Goal: Task Accomplishment & Management: Complete application form

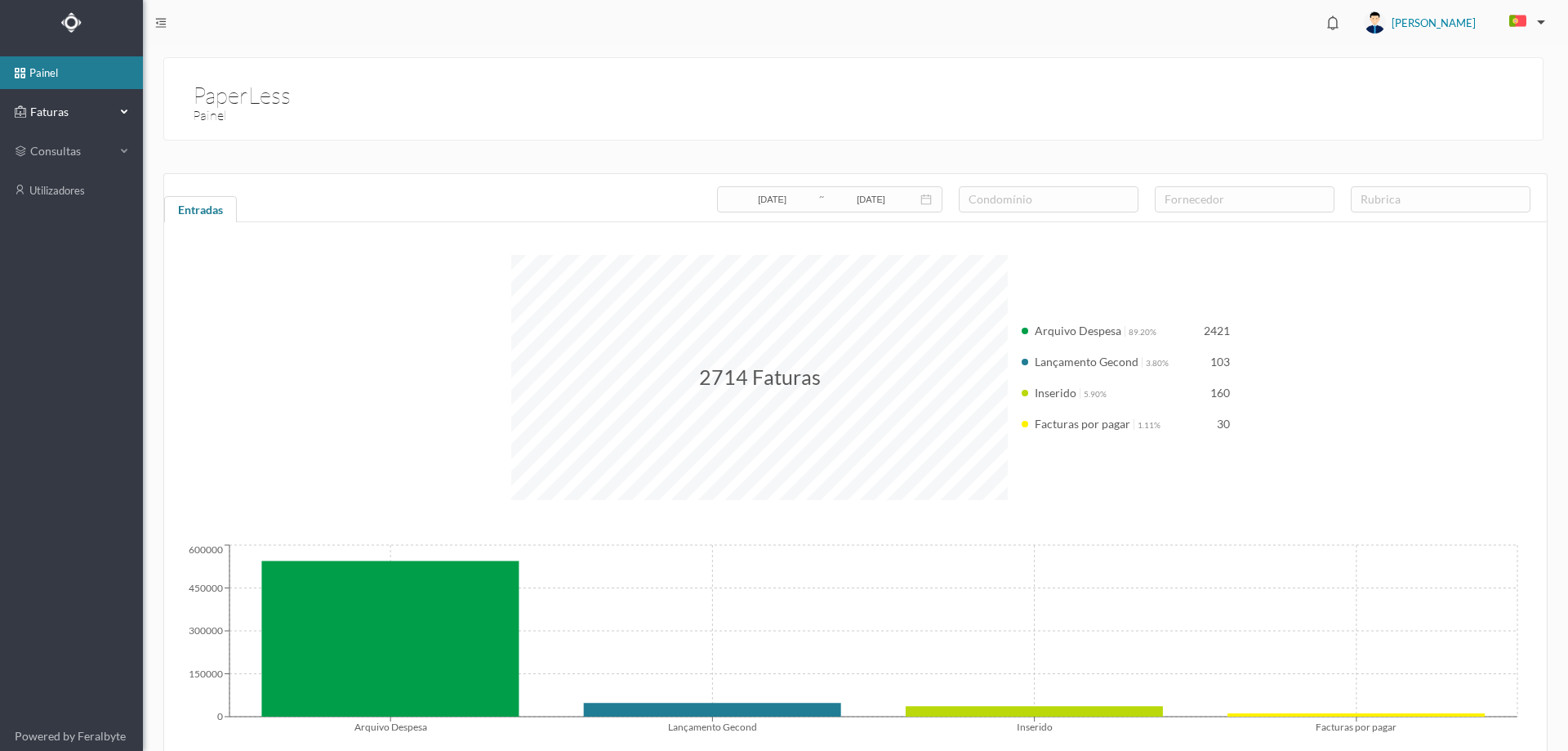
click at [81, 112] on span "Faturas" at bounding box center [71, 112] width 90 height 16
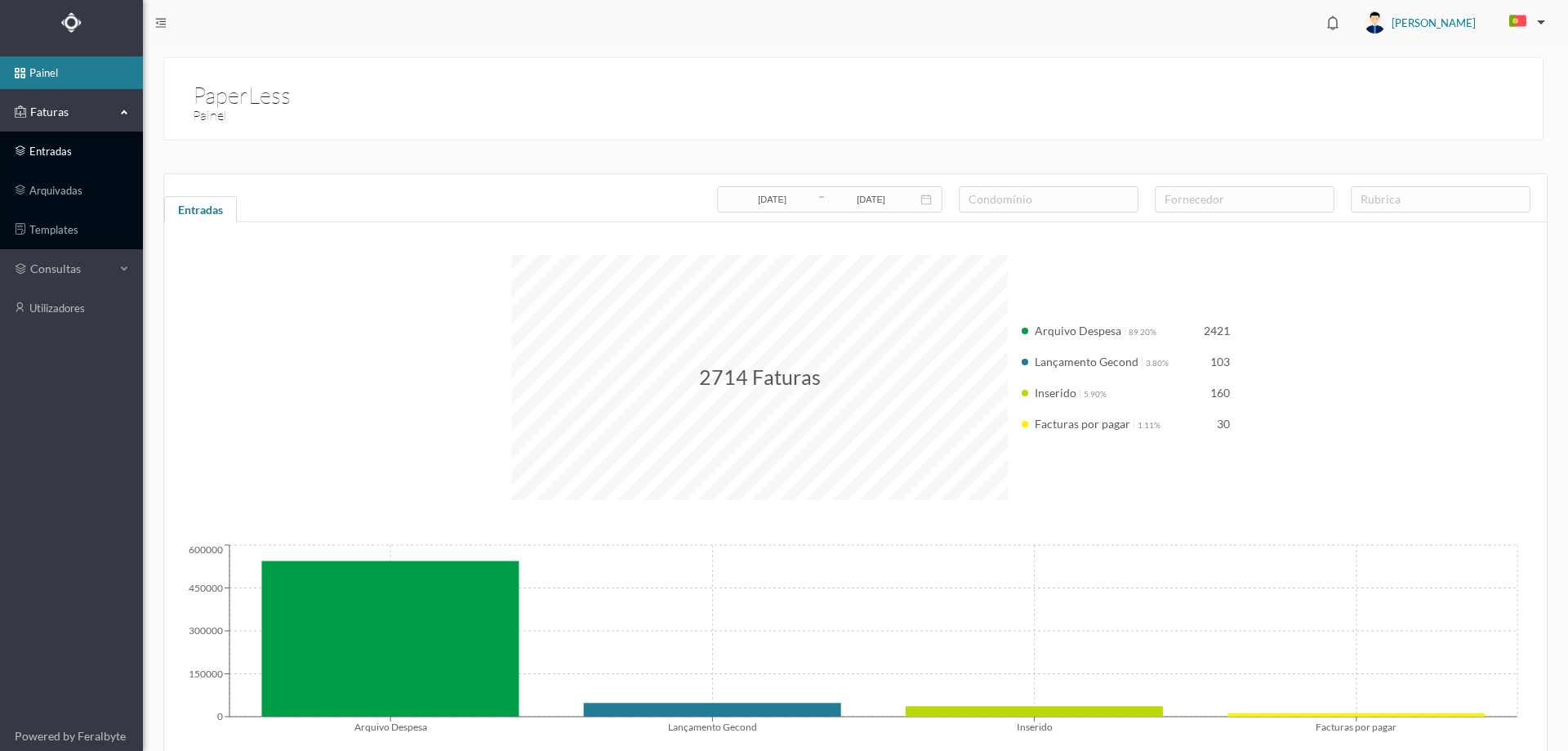
click at [80, 144] on link "entradas" at bounding box center [71, 151] width 143 height 33
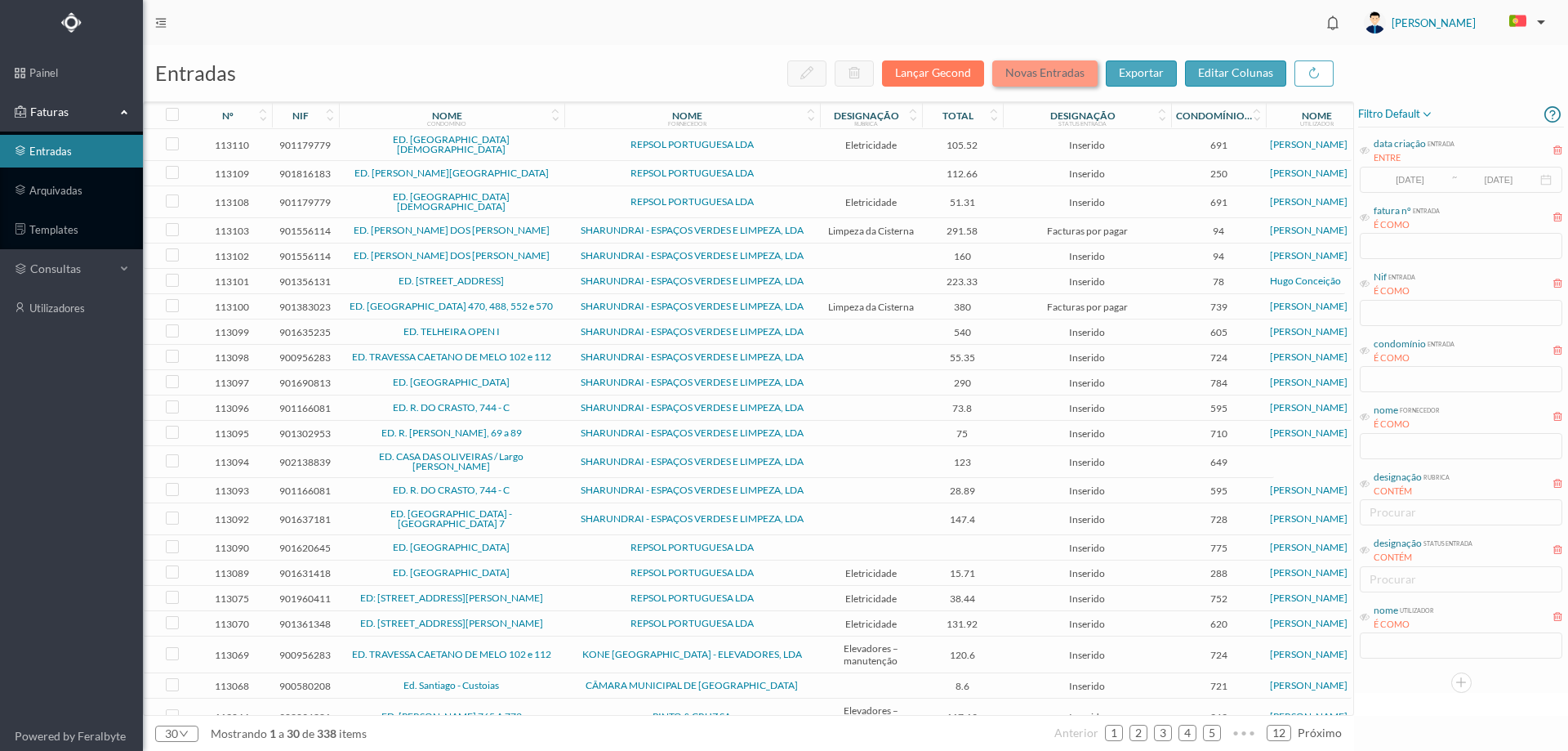
click at [1050, 71] on button "Novas Entradas" at bounding box center [1044, 73] width 106 height 26
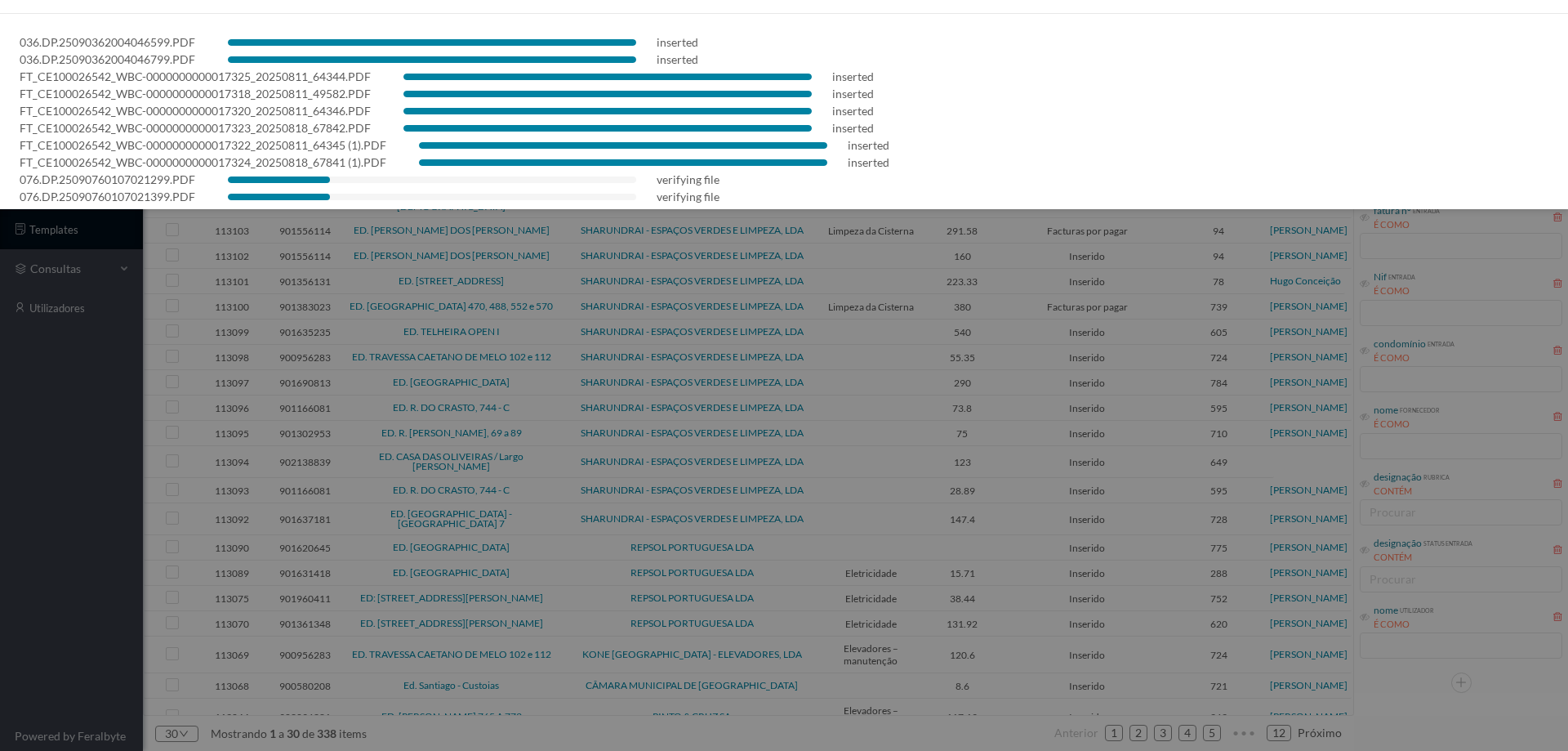
scroll to position [46, 0]
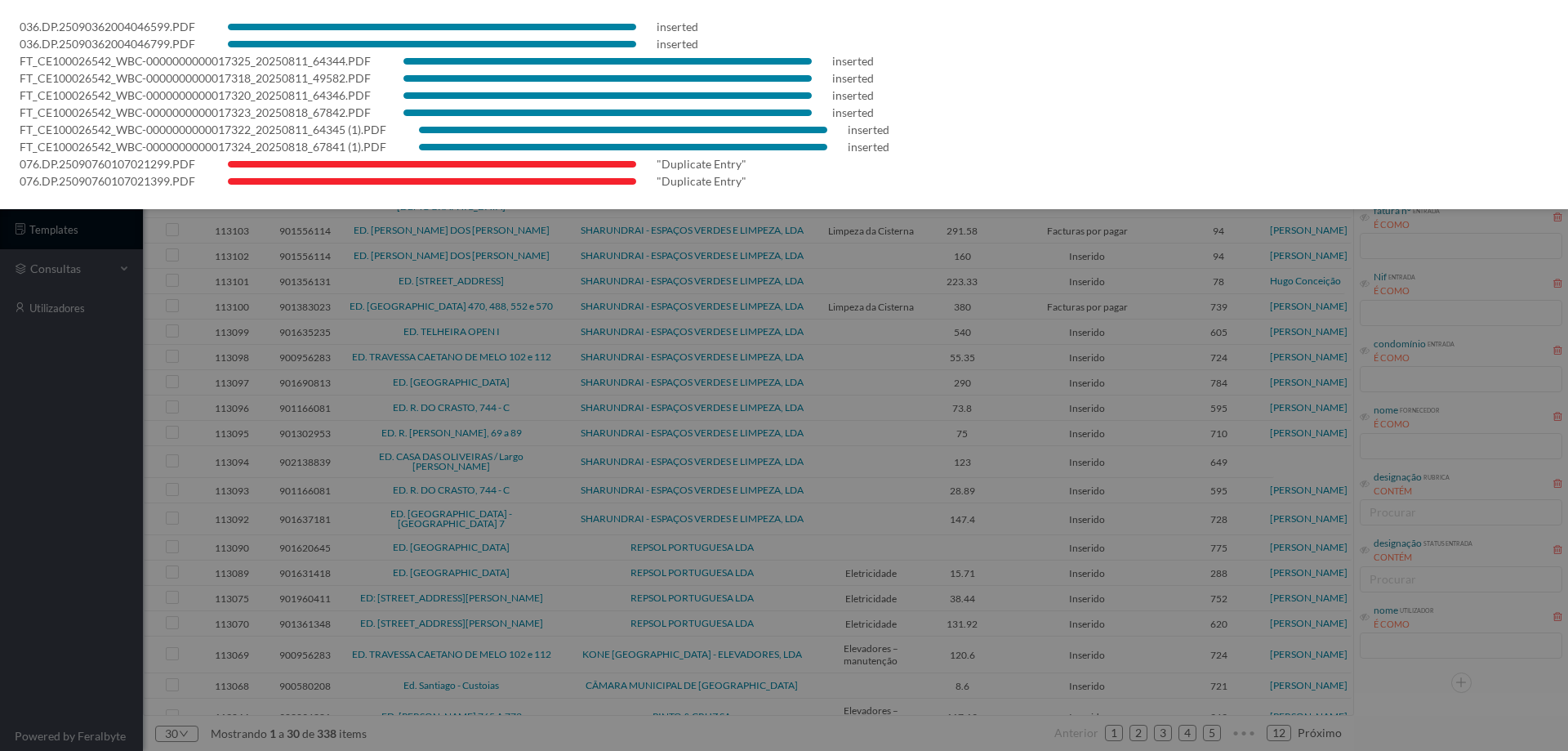
click at [61, 516] on div at bounding box center [784, 376] width 1568 height 751
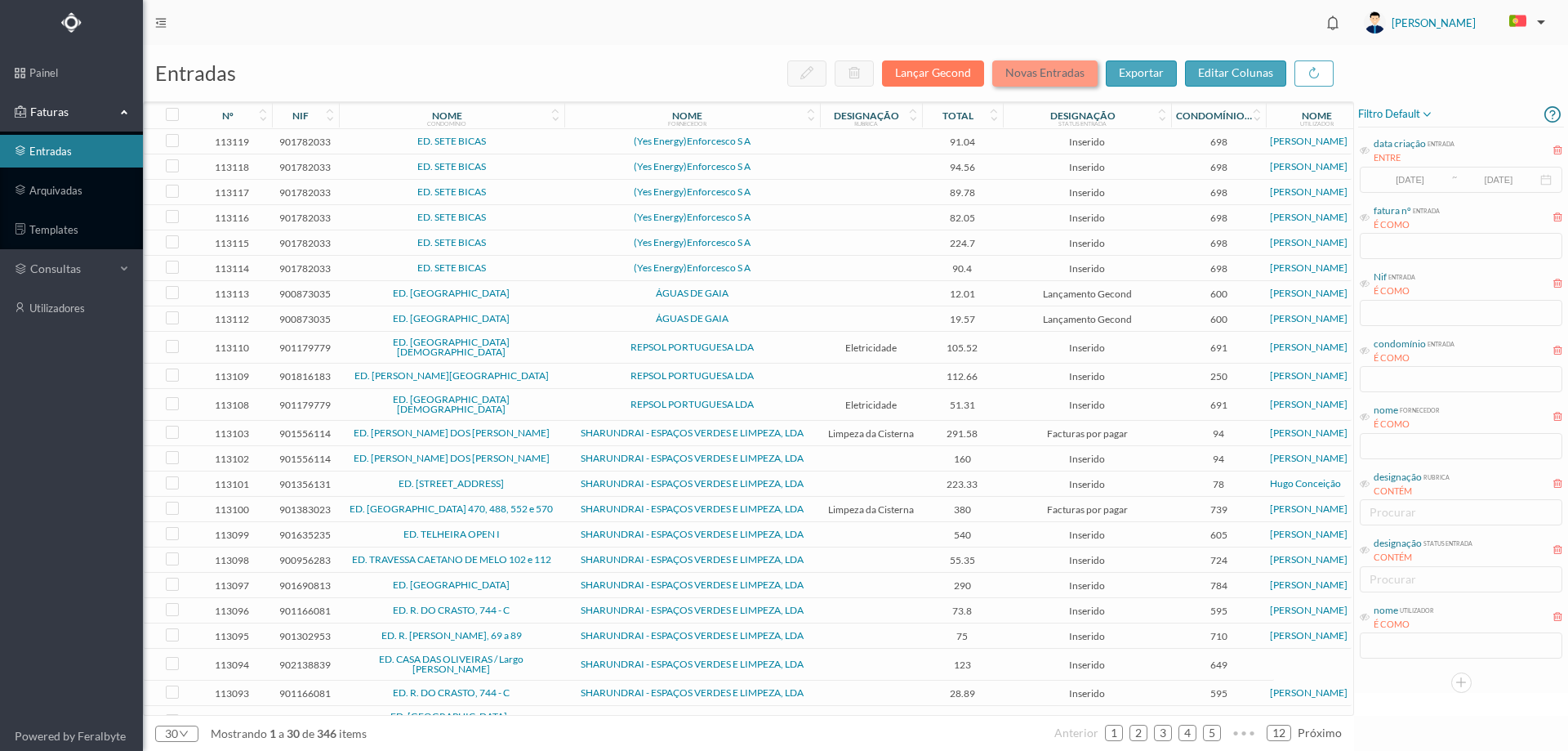
click at [1072, 78] on button "Novas Entradas" at bounding box center [1044, 73] width 106 height 26
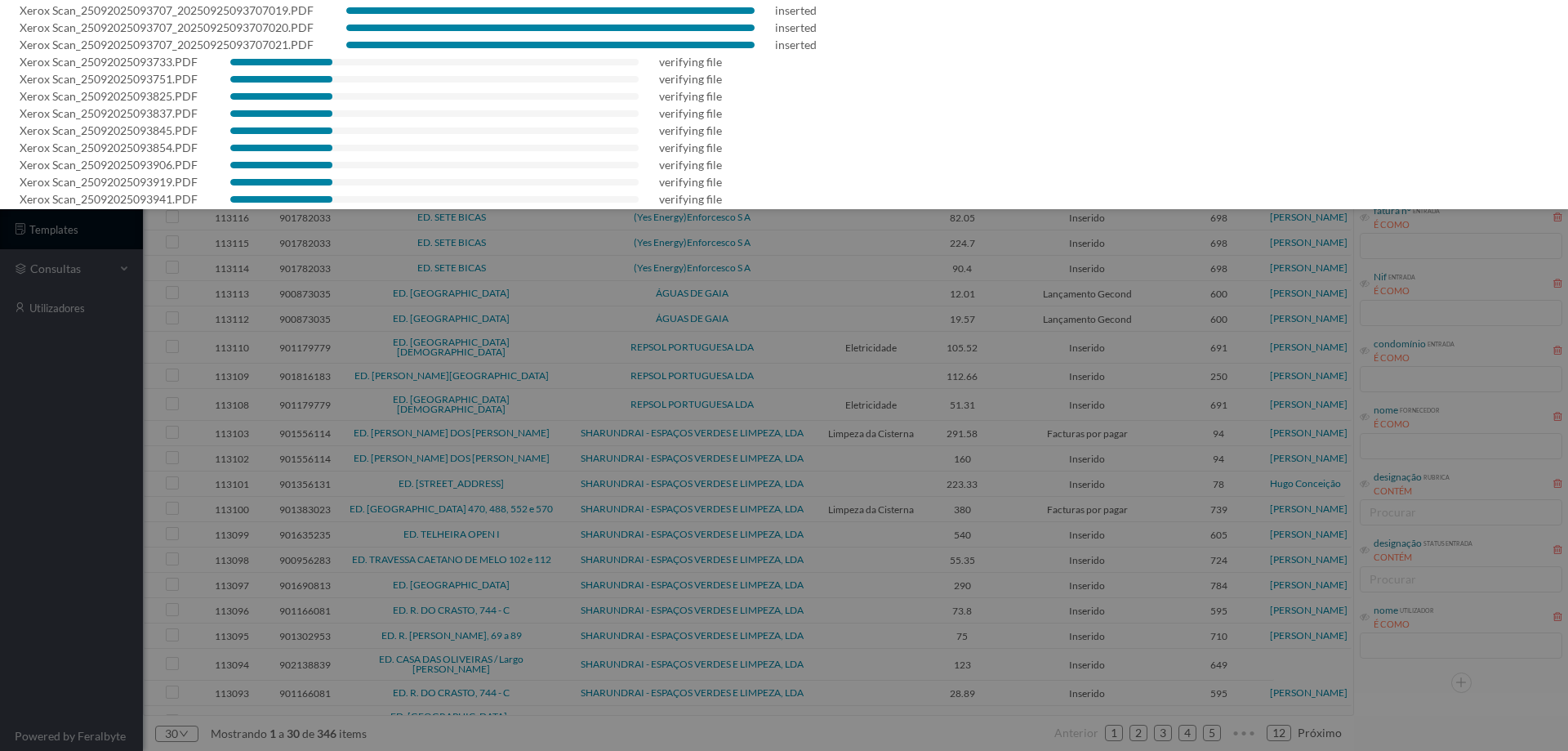
scroll to position [407, 0]
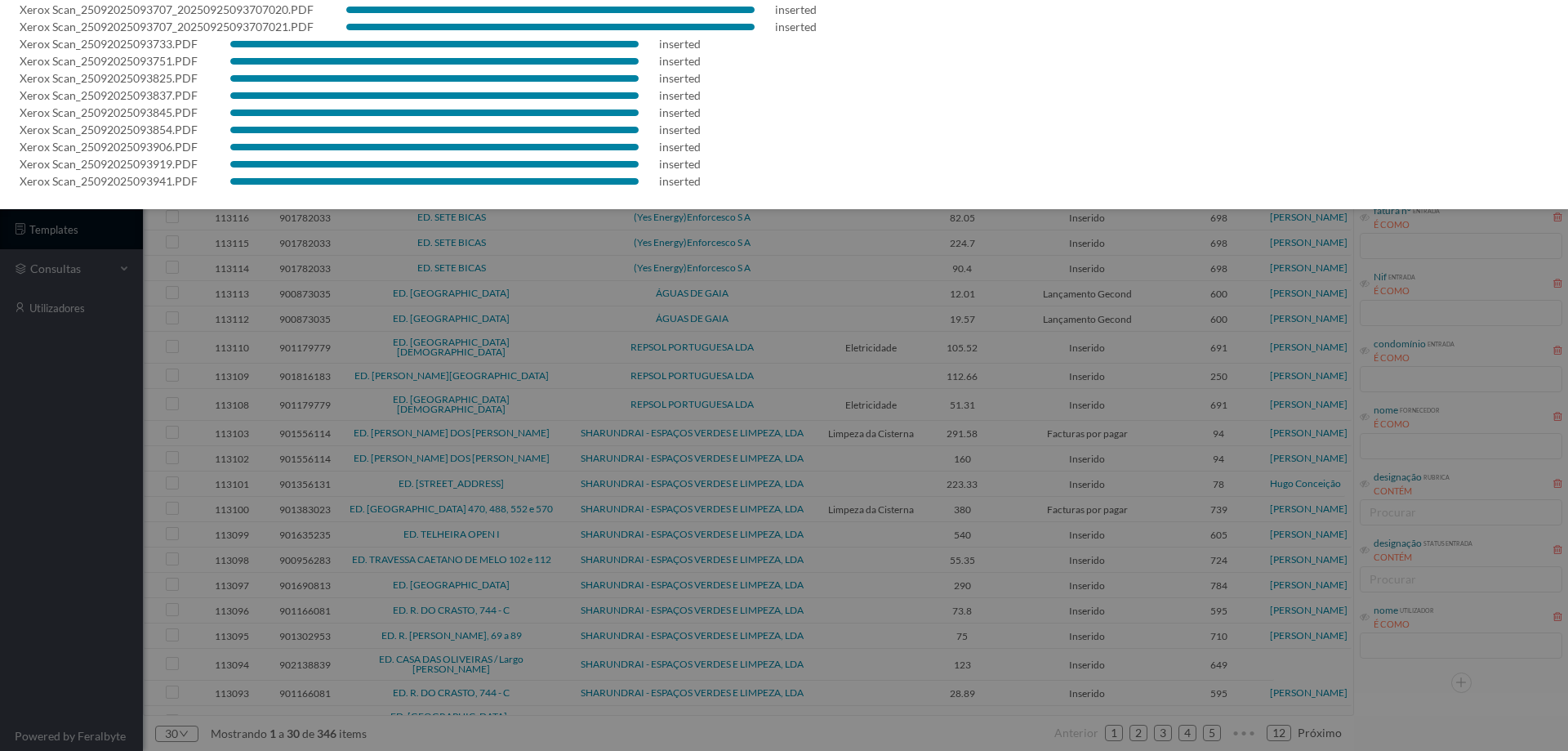
click at [53, 604] on div at bounding box center [784, 376] width 1568 height 751
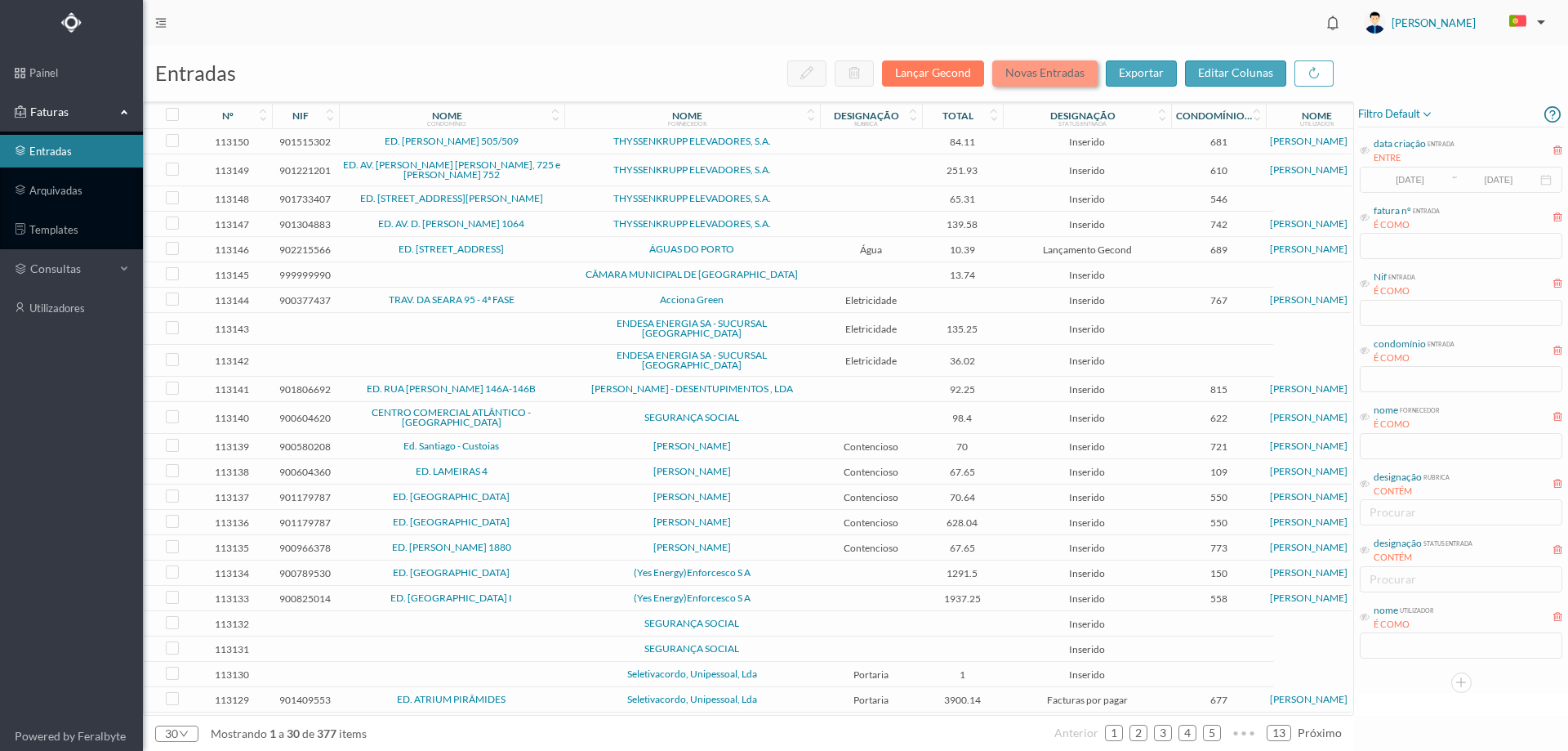
click at [1043, 76] on button "Novas Entradas" at bounding box center [1044, 73] width 106 height 26
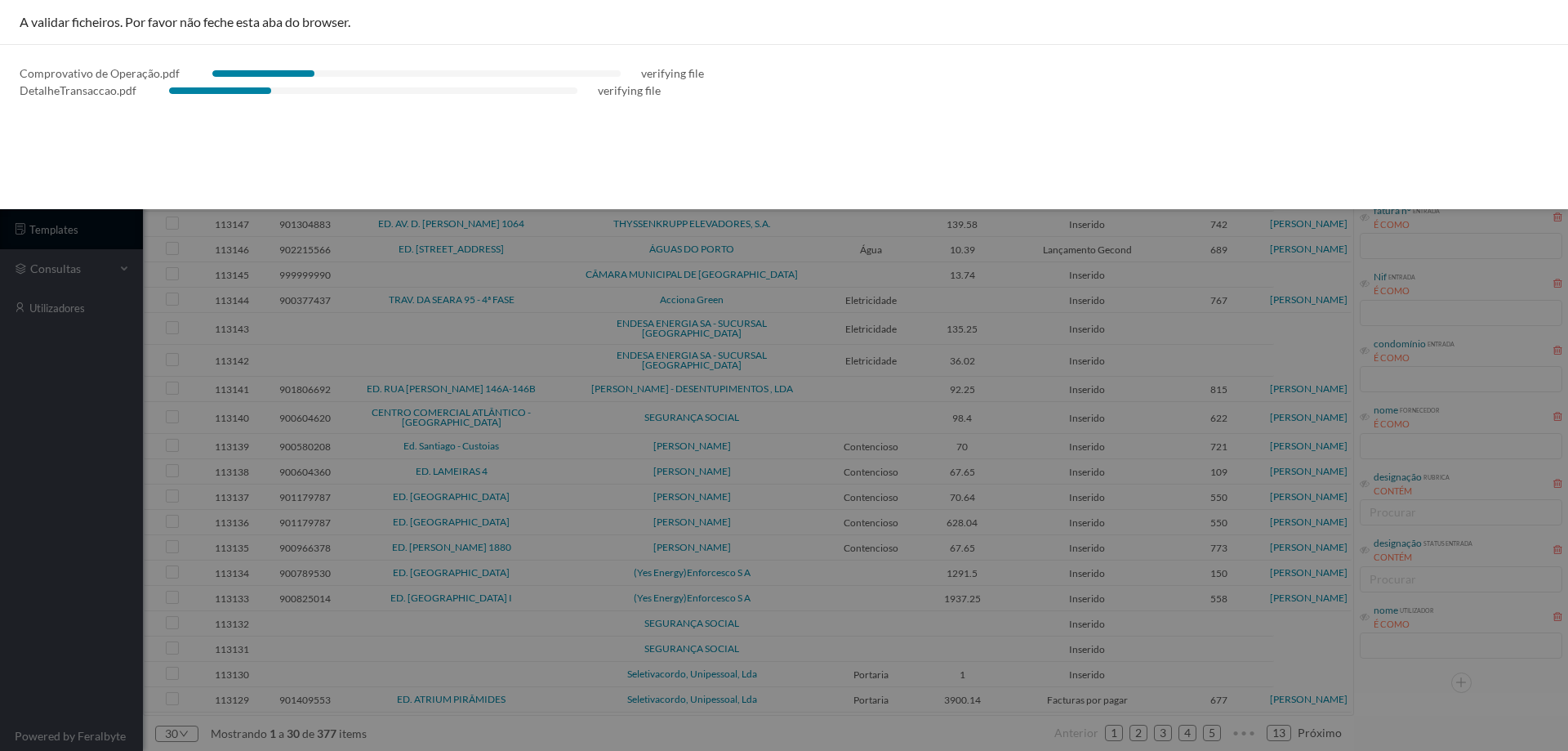
click at [85, 419] on div at bounding box center [784, 376] width 1568 height 751
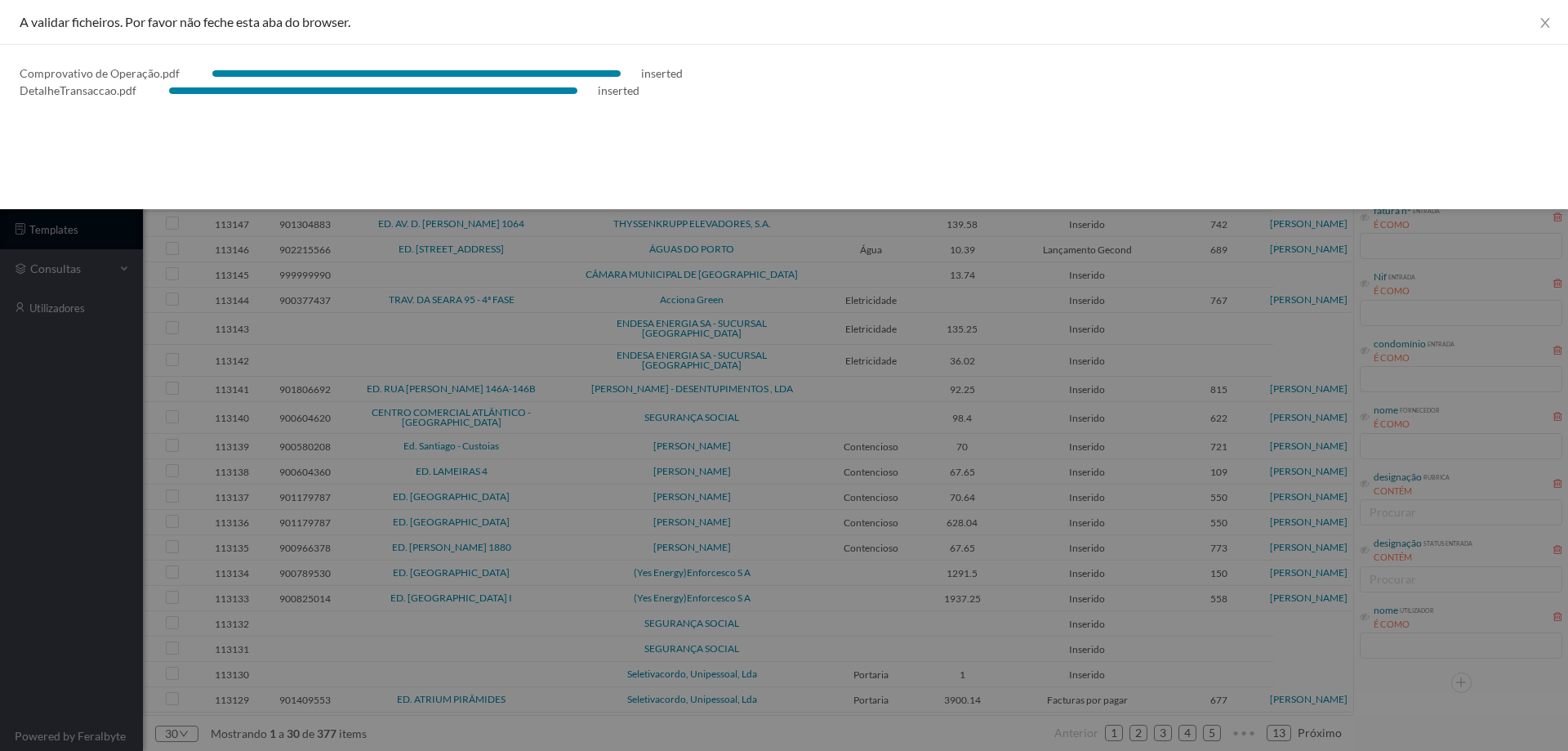
click at [174, 465] on div at bounding box center [784, 376] width 1568 height 751
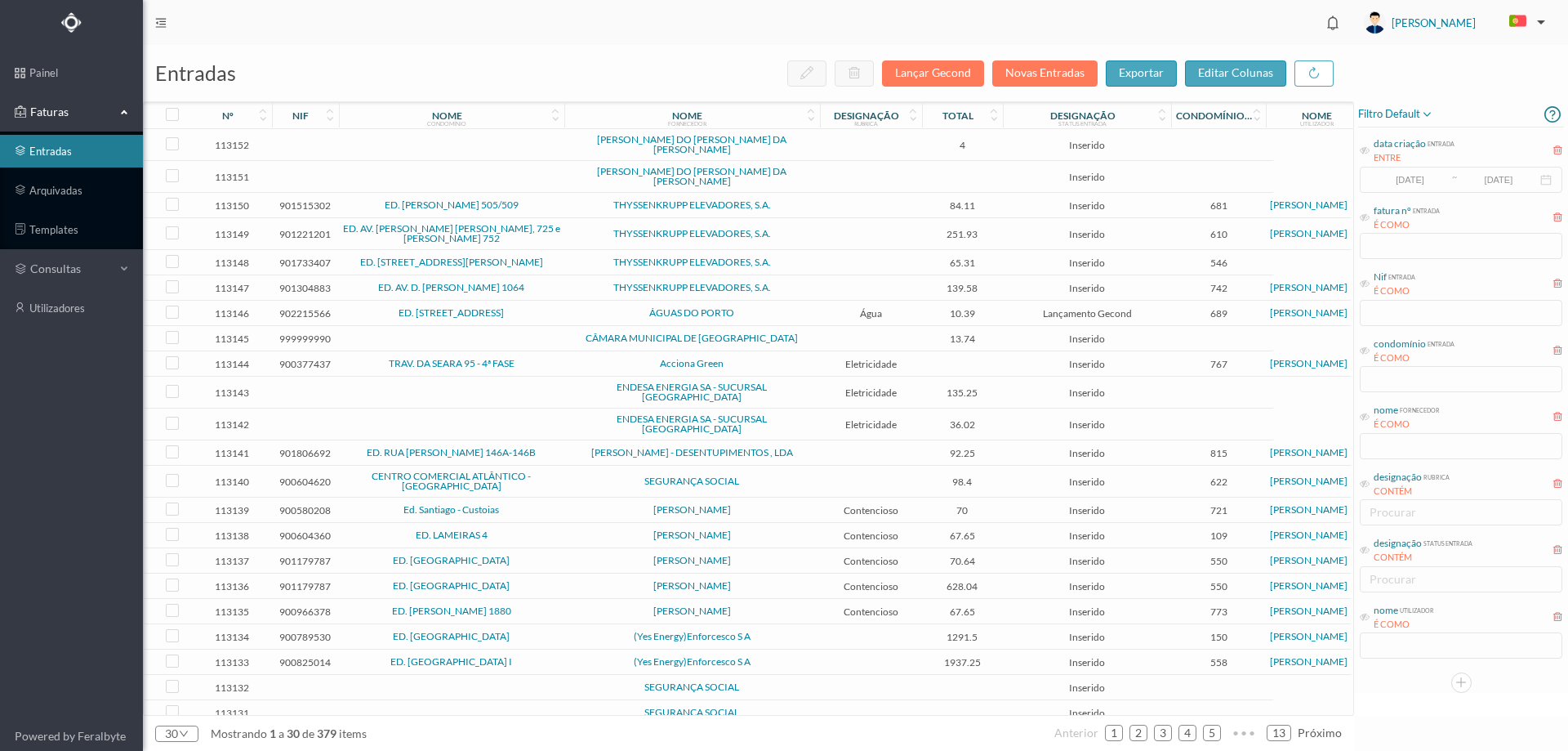
click at [877, 165] on td at bounding box center [871, 176] width 102 height 32
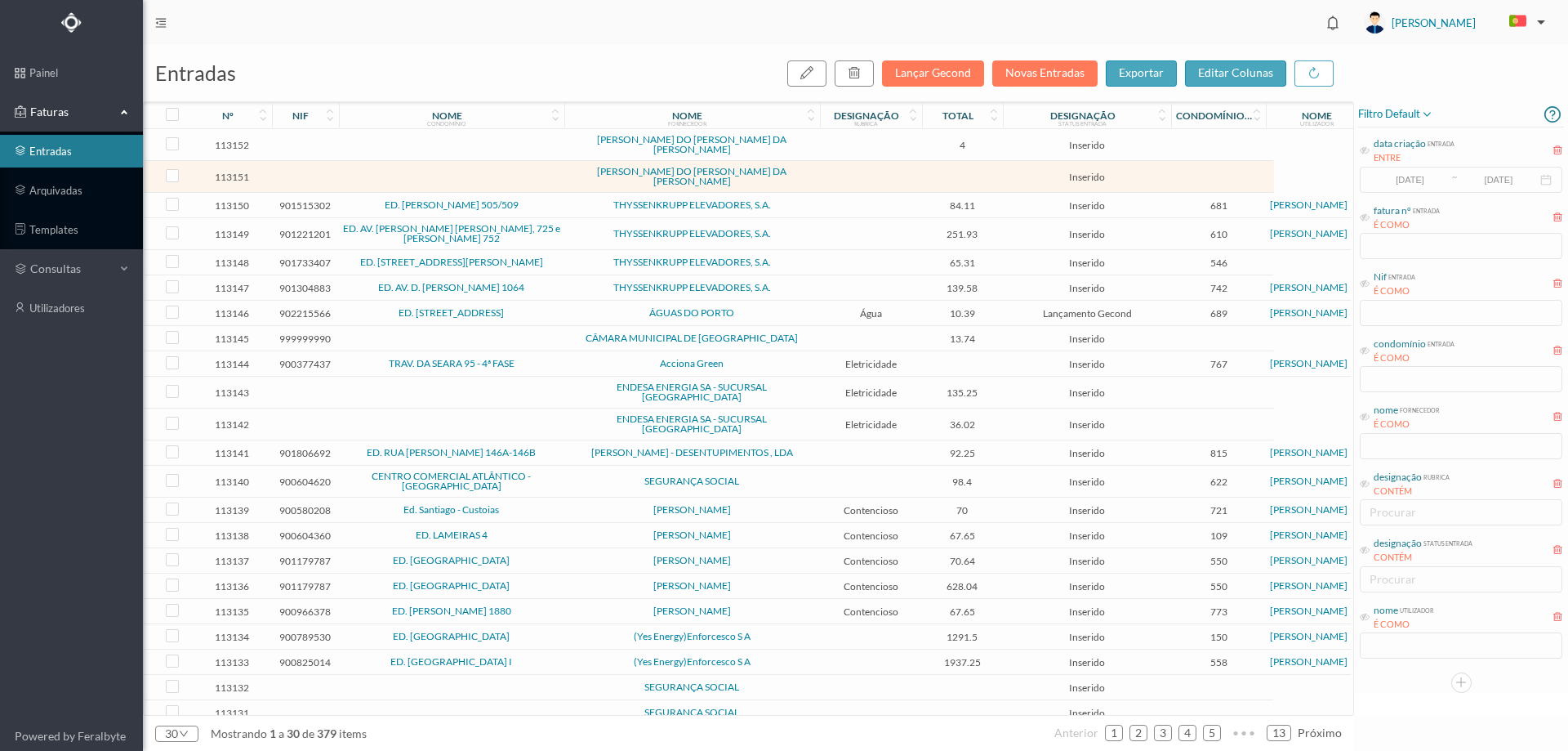
click at [877, 165] on td at bounding box center [871, 176] width 102 height 32
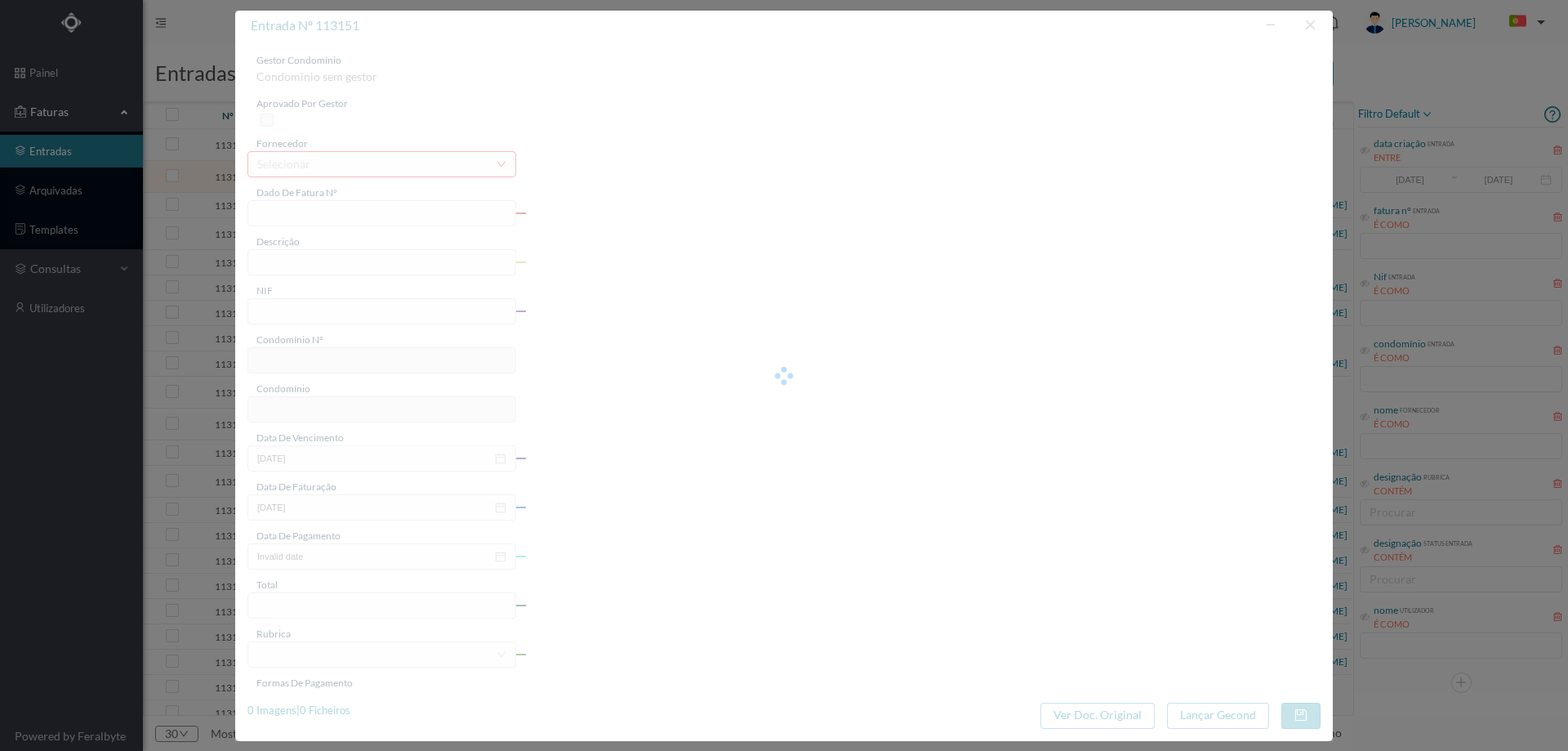
type input "0"
type input "Invalid date"
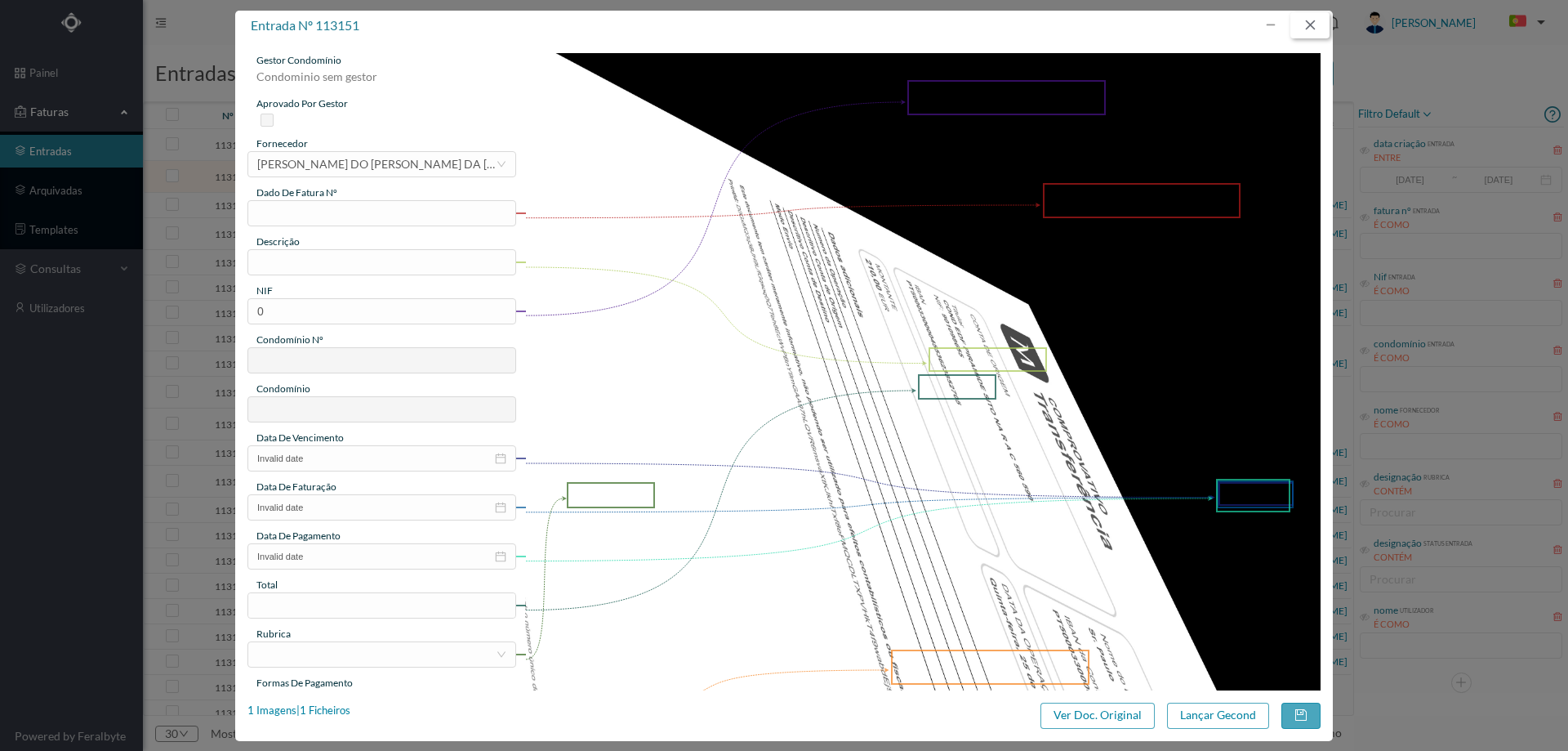
click at [1314, 21] on button "button" at bounding box center [1309, 25] width 39 height 26
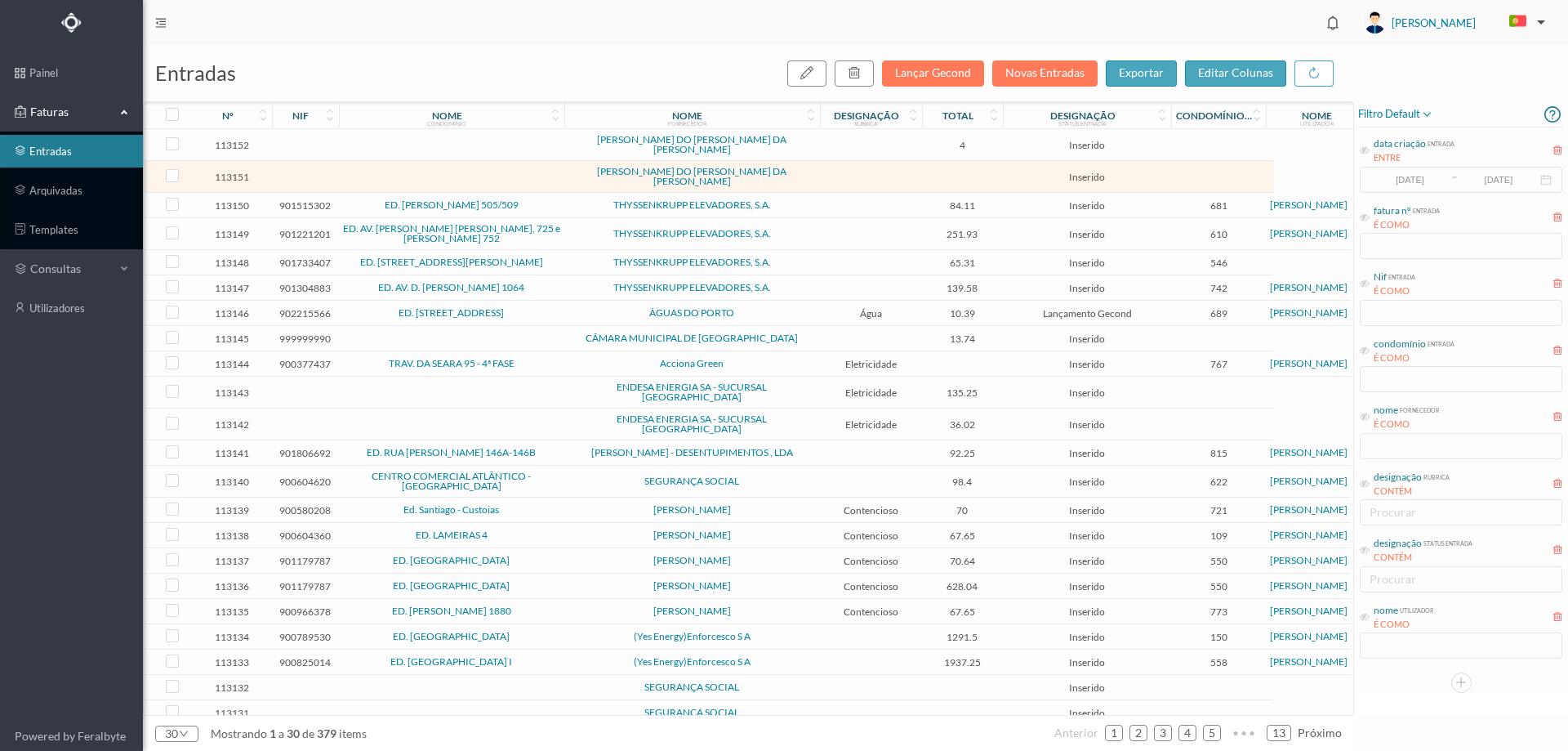
click at [849, 147] on td at bounding box center [871, 145] width 102 height 32
click at [849, 147] on td at bounding box center [871, 145] width 102 height 32
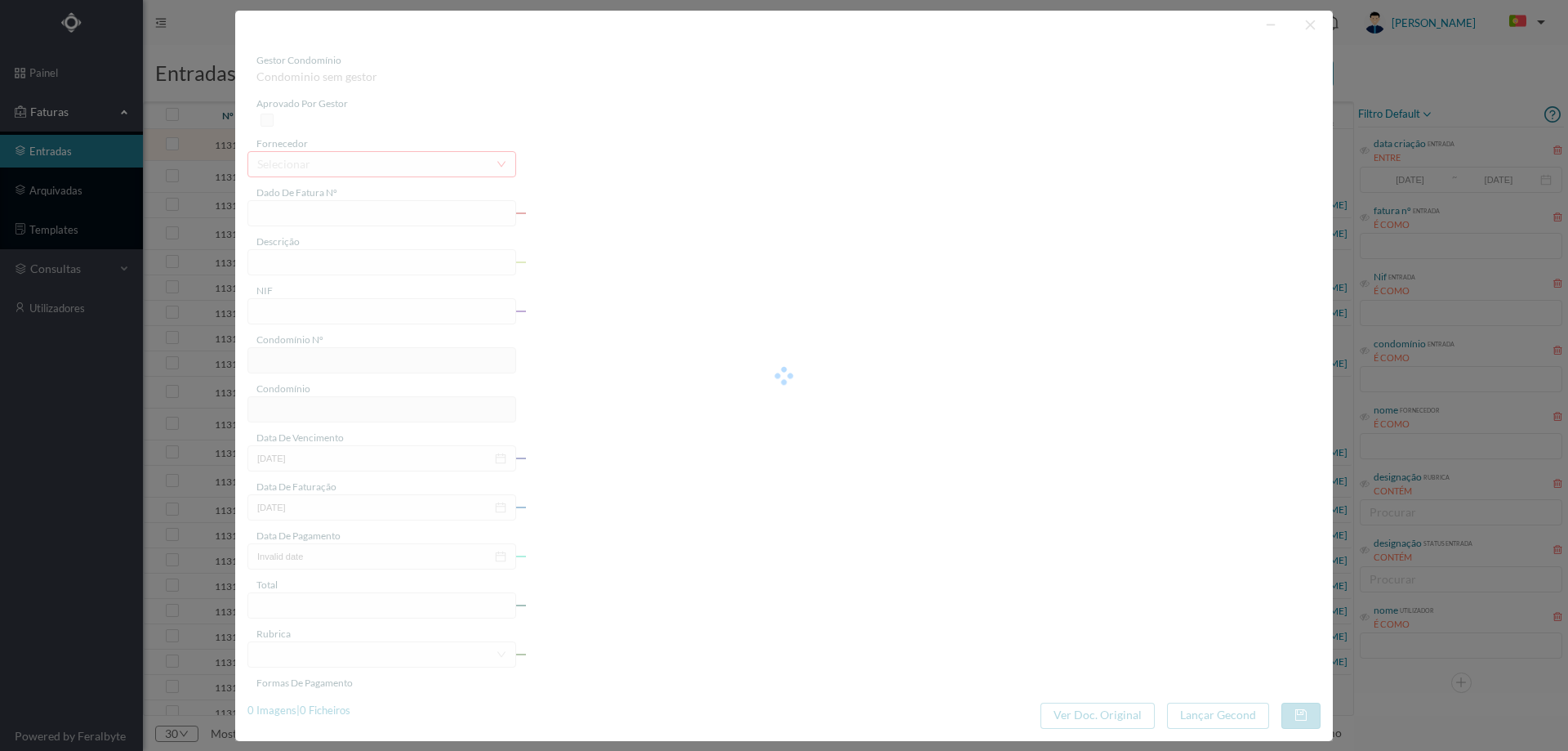
type input "0"
type input "Invalid date"
type input "4.00"
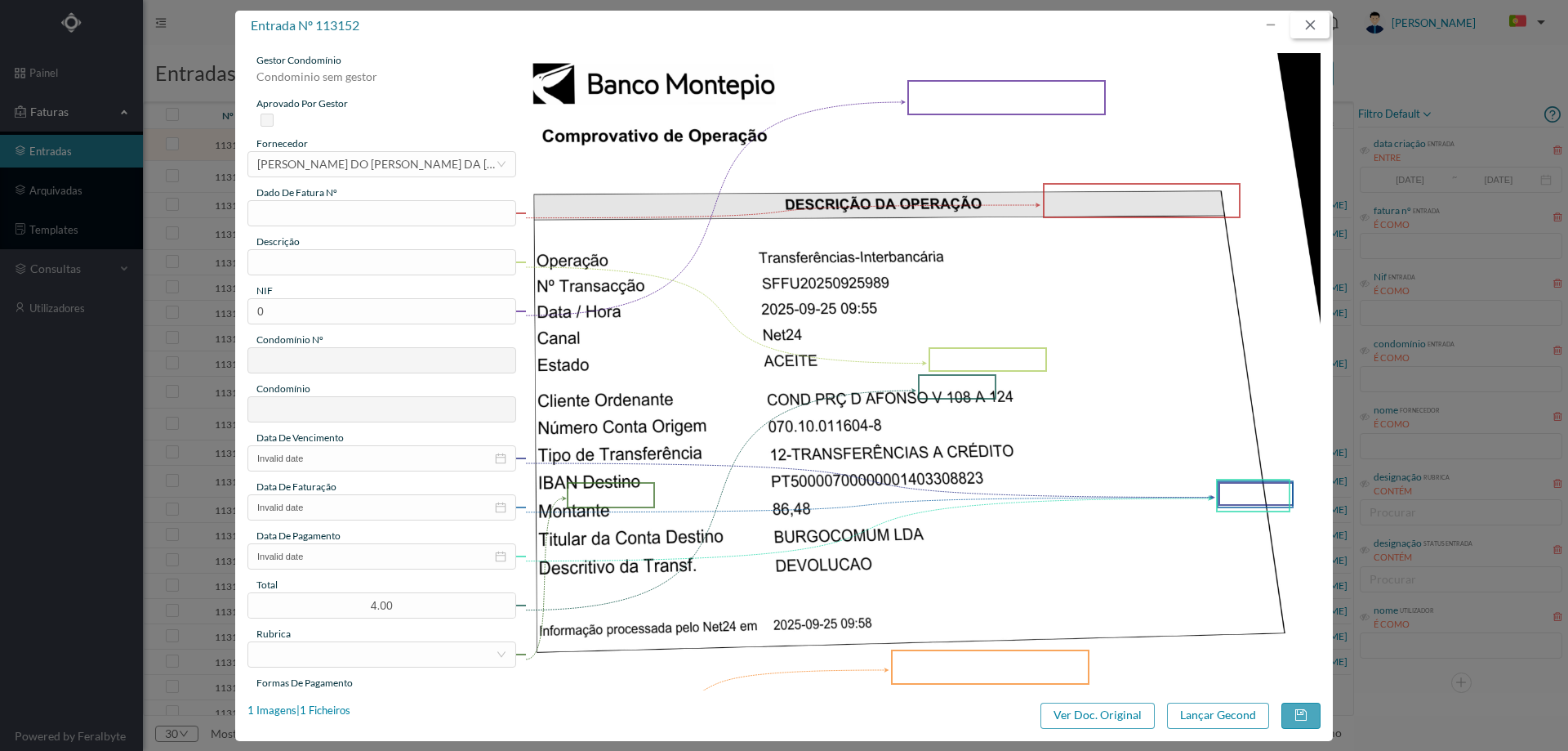
click at [1305, 26] on button "button" at bounding box center [1309, 25] width 39 height 26
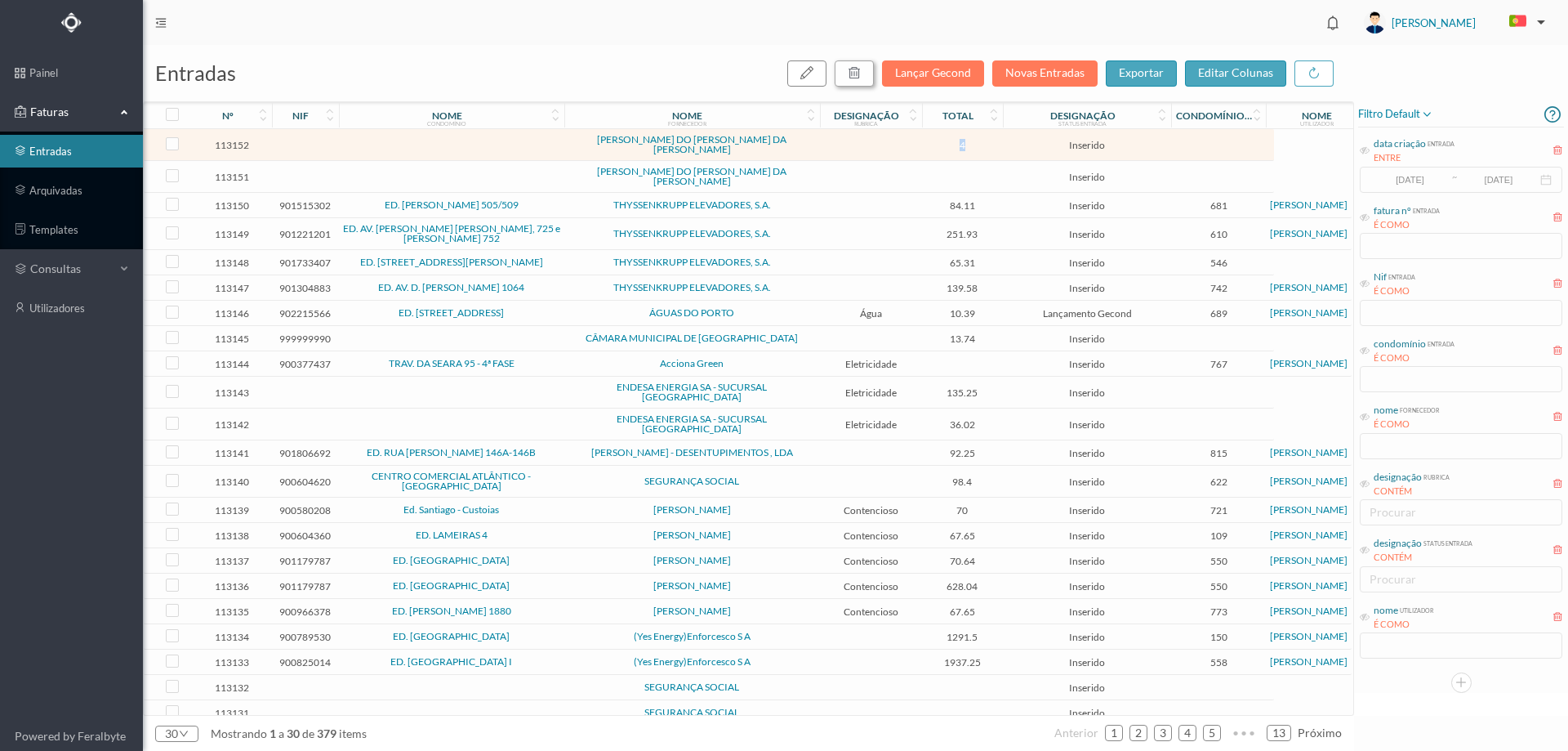
click at [860, 80] on icon "button" at bounding box center [855, 72] width 13 height 13
click at [1007, 147] on button "sim" at bounding box center [1002, 147] width 32 height 20
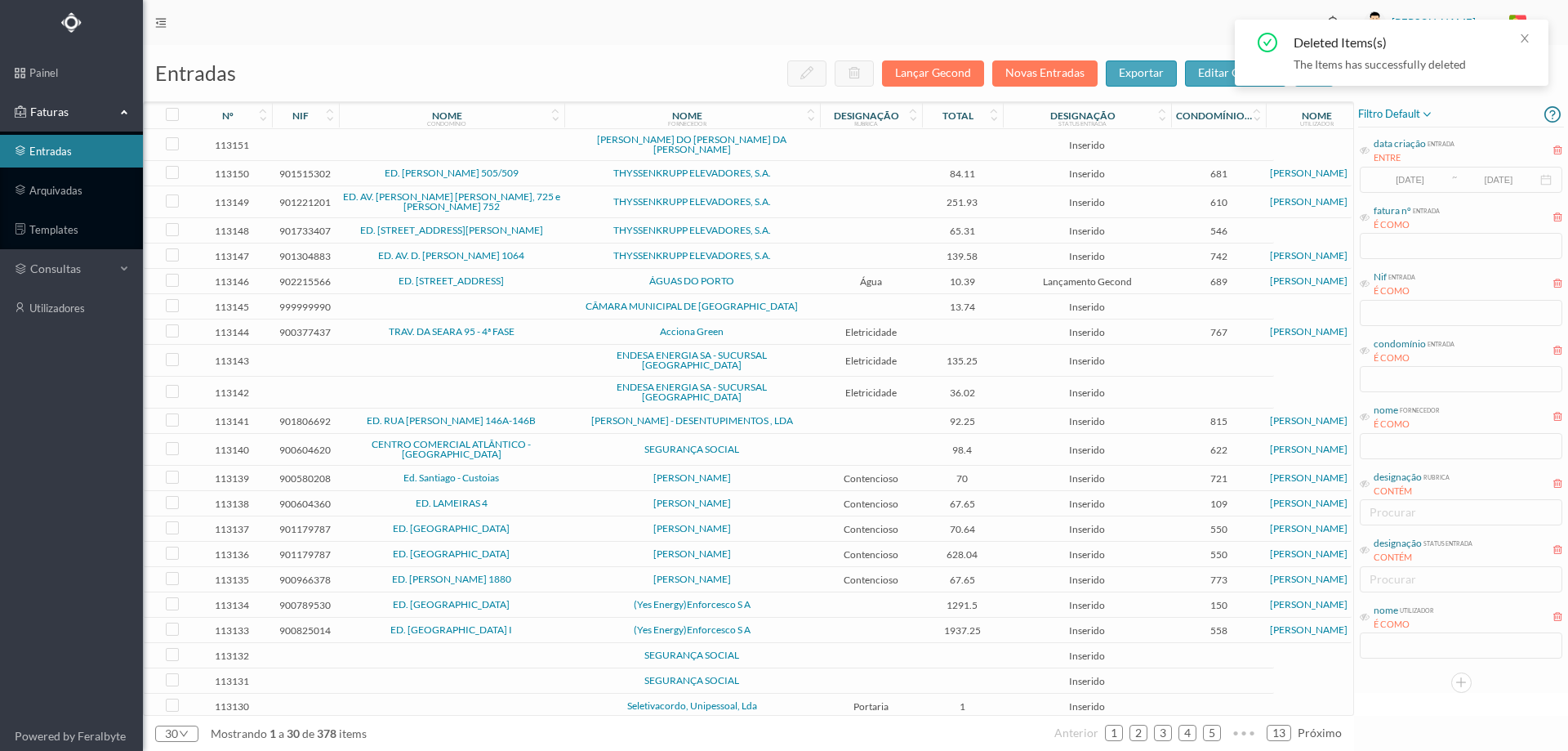
click at [868, 138] on td at bounding box center [871, 145] width 102 height 32
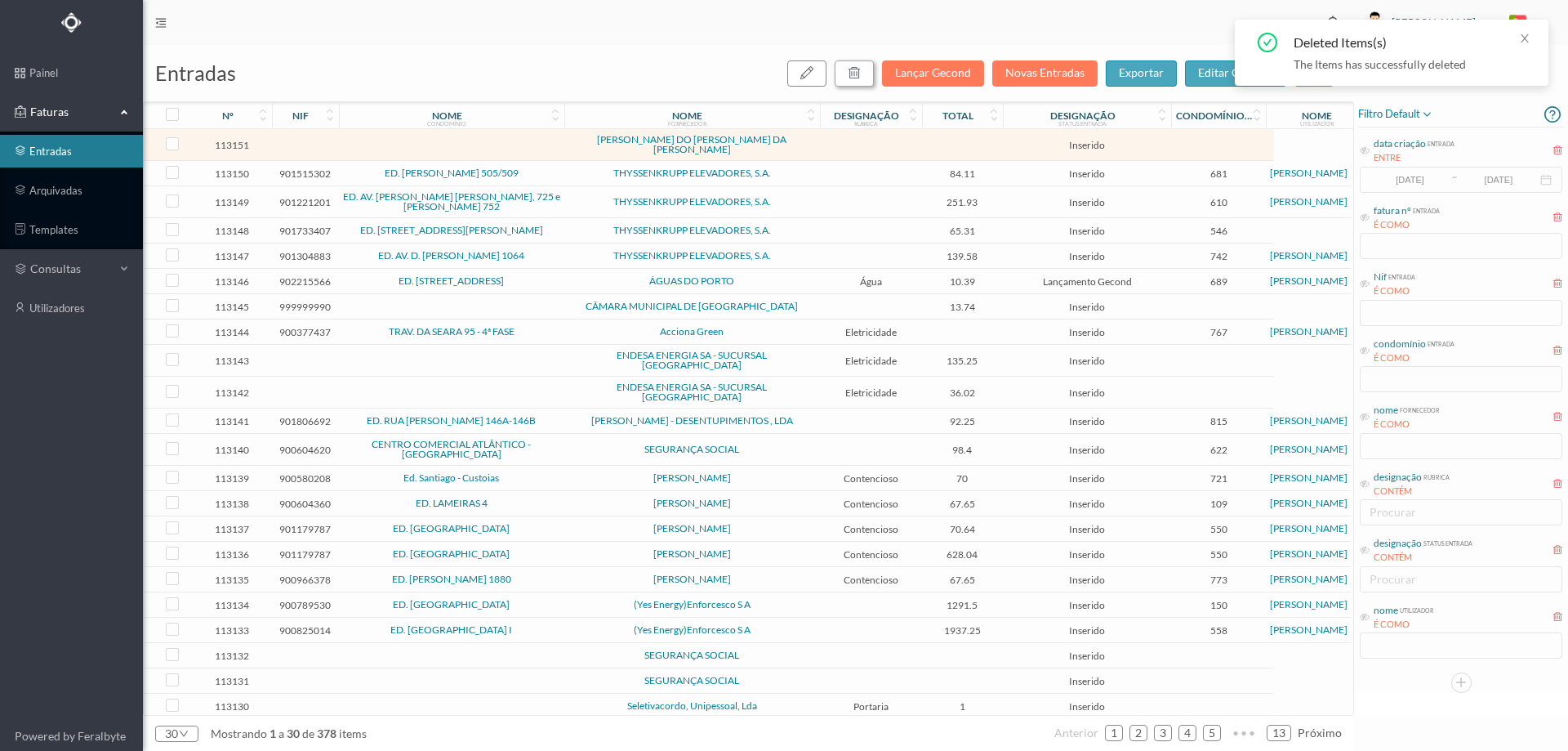
click at [853, 72] on icon "button" at bounding box center [855, 72] width 13 height 13
click at [997, 147] on button "sim" at bounding box center [1002, 147] width 32 height 20
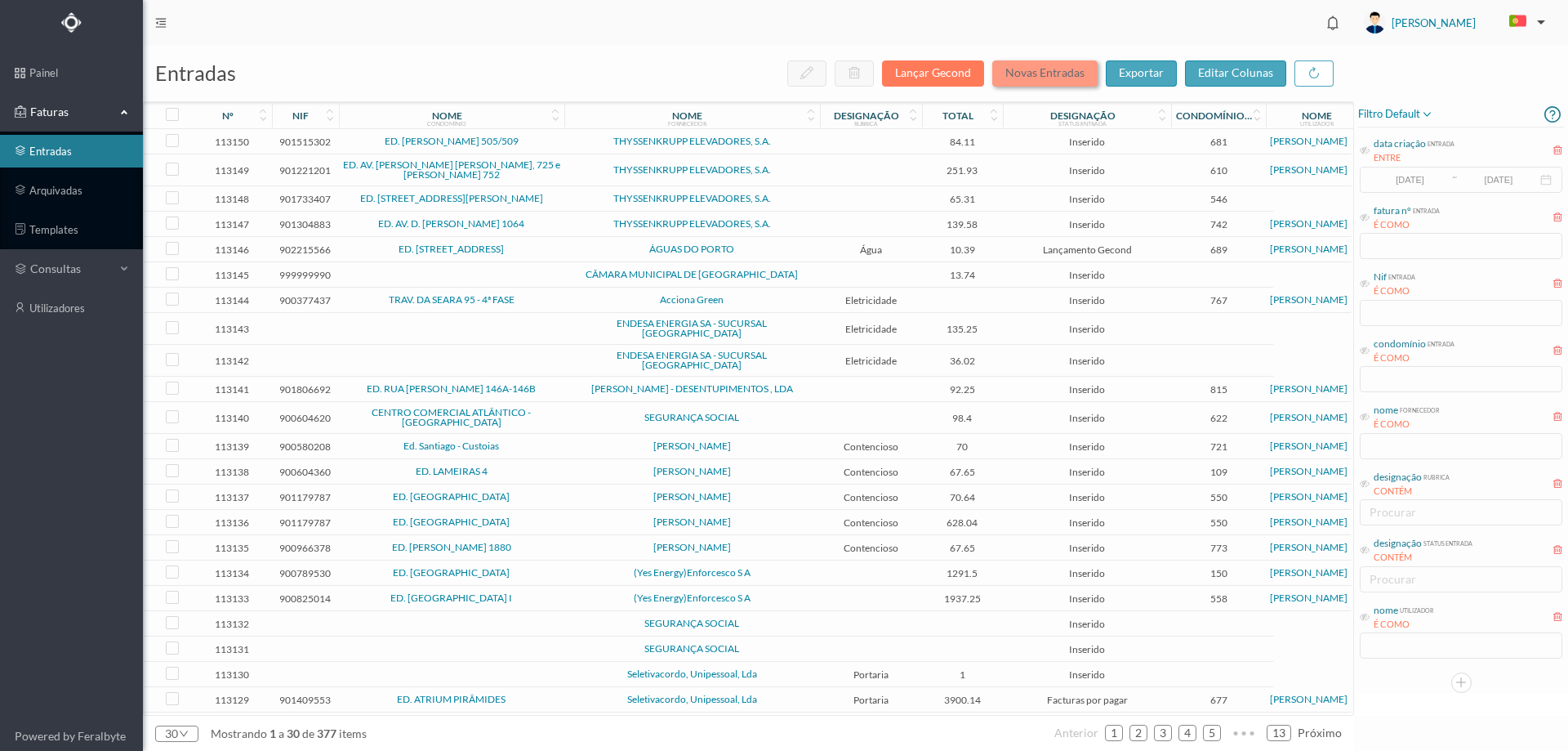
click at [1052, 69] on button "Novas Entradas" at bounding box center [1044, 73] width 106 height 26
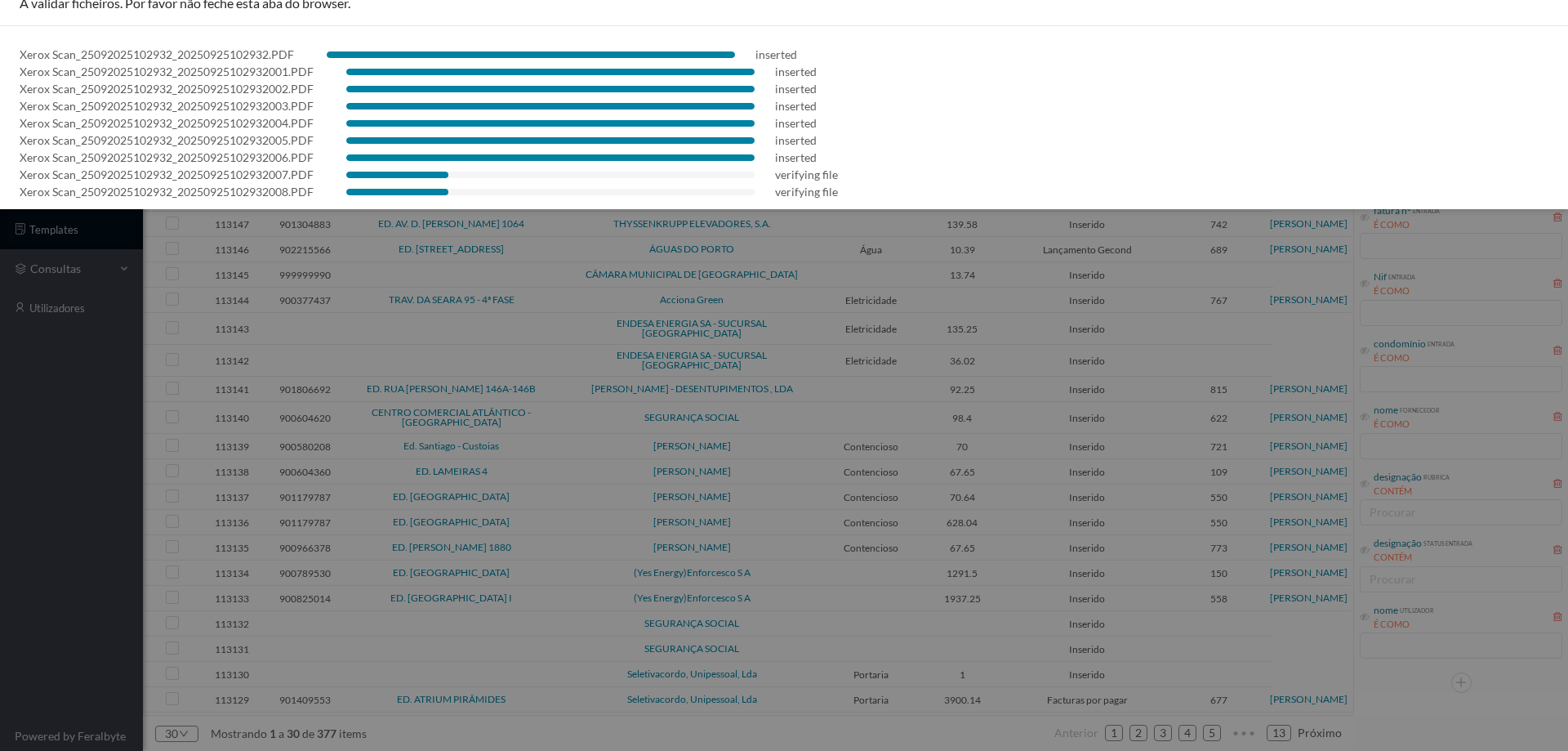
scroll to position [30, 0]
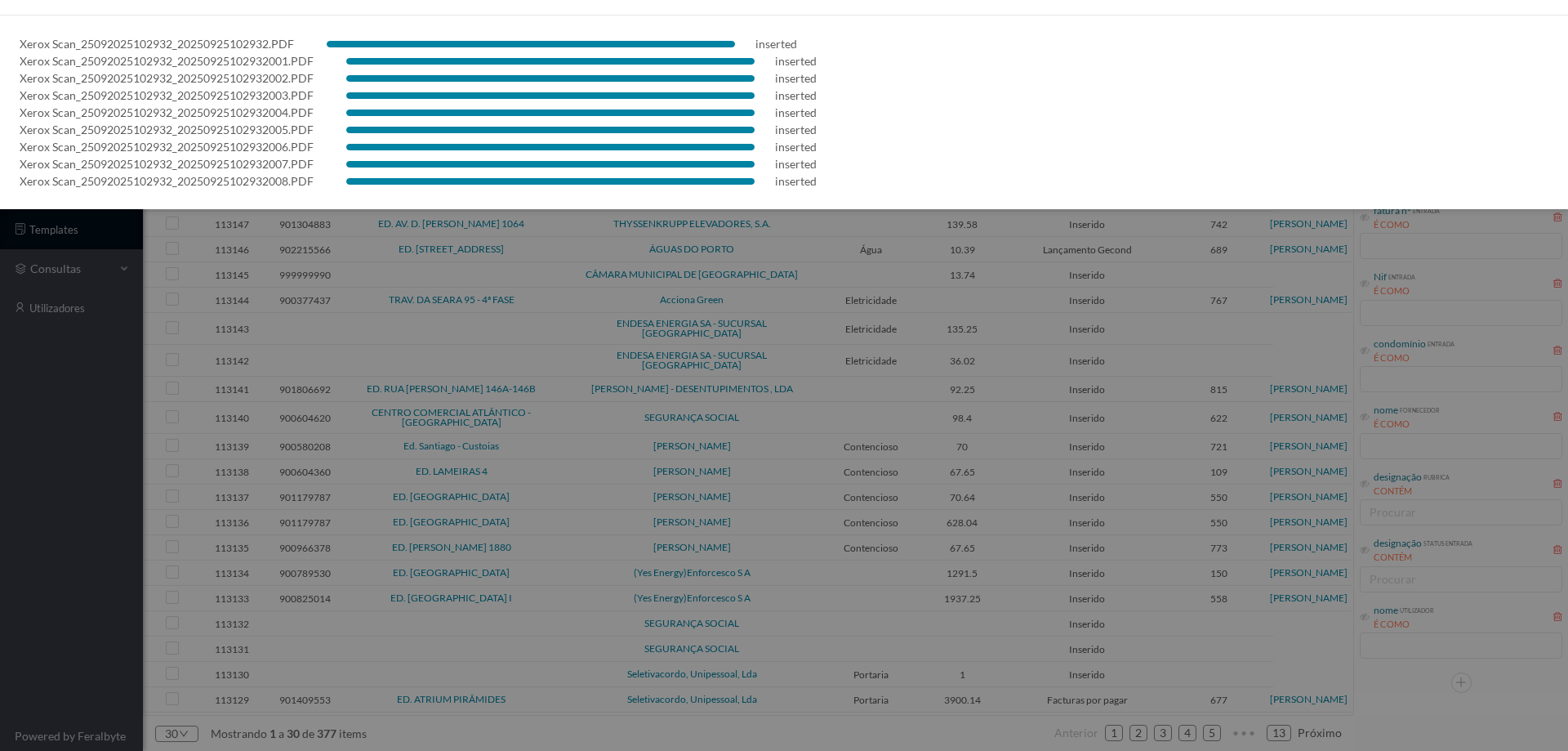
drag, startPoint x: 8, startPoint y: 539, endPoint x: 18, endPoint y: 539, distance: 10.0
click at [14, 534] on div at bounding box center [784, 376] width 1568 height 751
